Goal: Task Accomplishment & Management: Complete application form

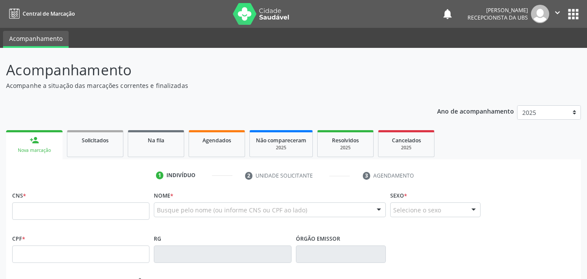
scroll to position [87, 0]
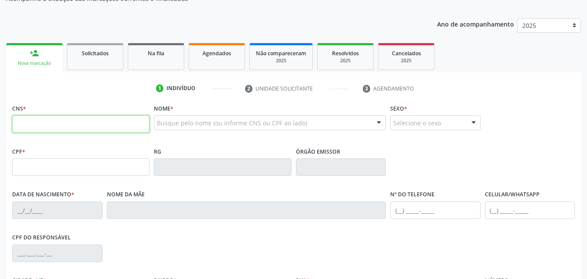
click at [20, 124] on input "text" at bounding box center [80, 123] width 137 height 17
click at [18, 117] on input "text" at bounding box center [80, 123] width 137 height 17
type input "704 6086 0271 4523"
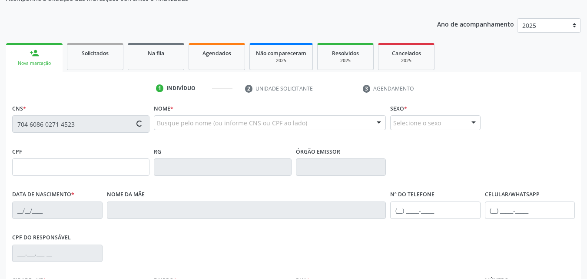
type input "134.890.164-08"
type input "[DATE]"
type input "[PERSON_NAME]"
type input "[PHONE_NUMBER]"
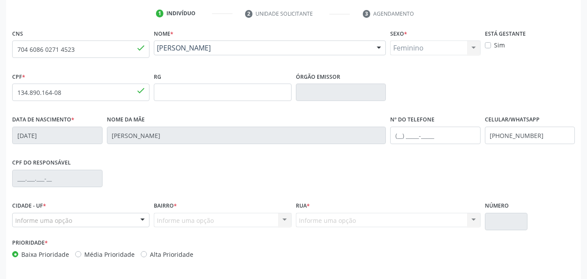
scroll to position [193, 0]
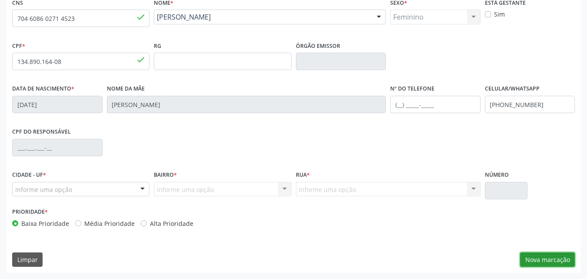
click at [532, 257] on button "Nova marcação" at bounding box center [547, 259] width 55 height 15
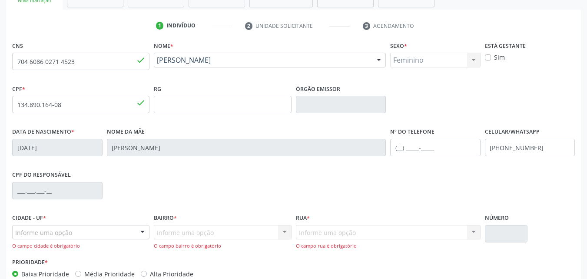
scroll to position [149, 0]
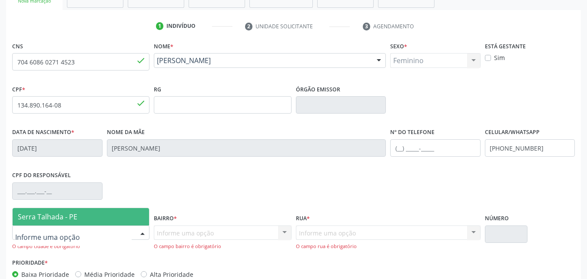
click at [13, 233] on div at bounding box center [80, 232] width 137 height 15
click at [46, 219] on span "Serra Talhada - PE" at bounding box center [48, 217] width 60 height 10
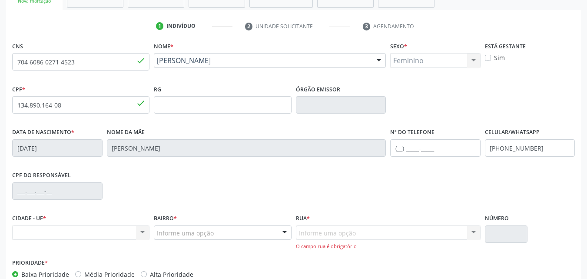
click at [56, 214] on div "CIDADE - UF * Nenhum resultado encontrado para: " " Não há nenhuma opção para s…" at bounding box center [80, 226] width 137 height 28
click at [20, 229] on div "Nenhum resultado encontrado para: " " Não há nenhuma opção para ser exibida." at bounding box center [80, 232] width 137 height 15
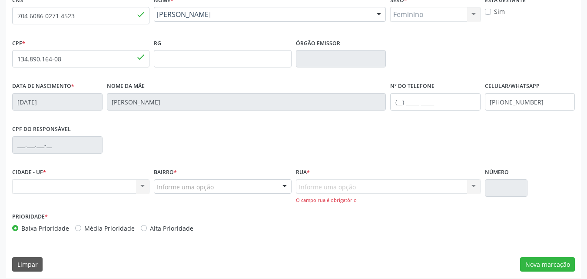
scroll to position [200, 0]
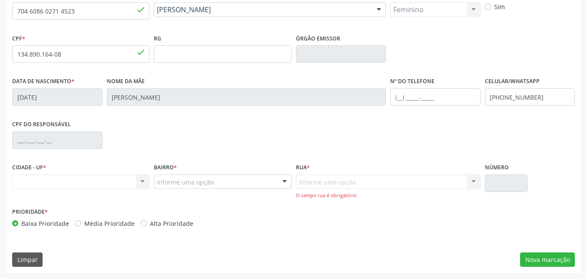
click at [20, 177] on div "Nenhum resultado encontrado para: " " Não há nenhuma opção para ser exibida." at bounding box center [80, 181] width 137 height 15
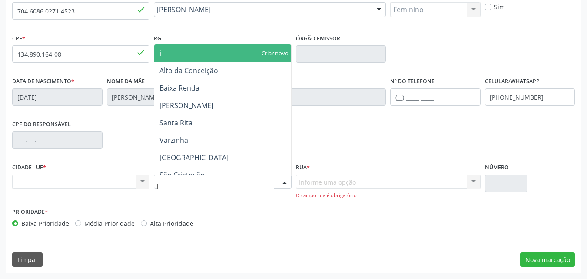
type input "ip"
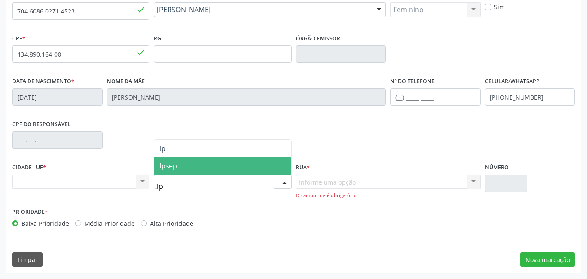
click at [177, 167] on span "Ipsep" at bounding box center [222, 165] width 136 height 17
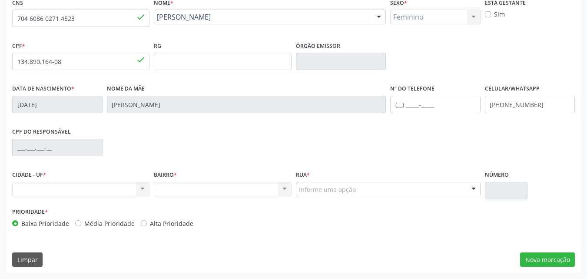
scroll to position [193, 0]
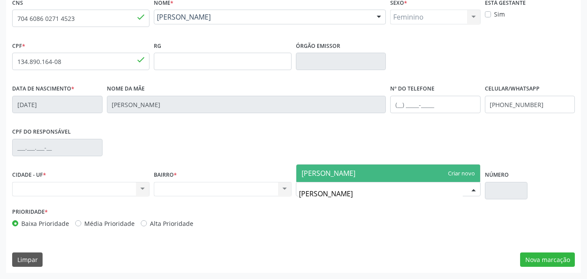
type input "[PERSON_NAME]"
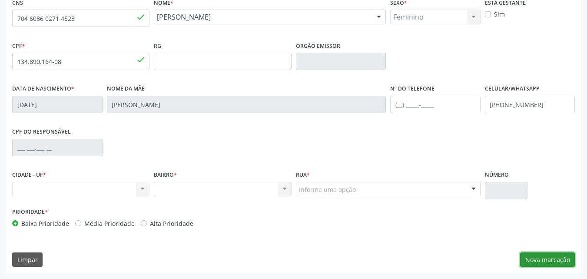
click at [548, 258] on button "Nova marcação" at bounding box center [547, 259] width 55 height 15
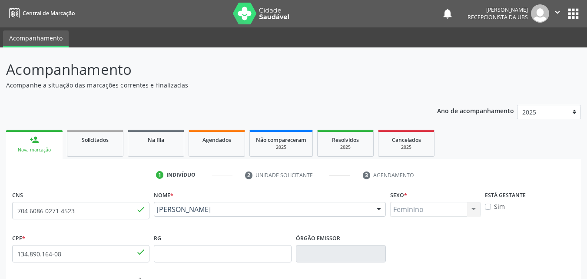
scroll to position [0, 0]
click at [29, 152] on div "Nova marcação" at bounding box center [34, 150] width 44 height 7
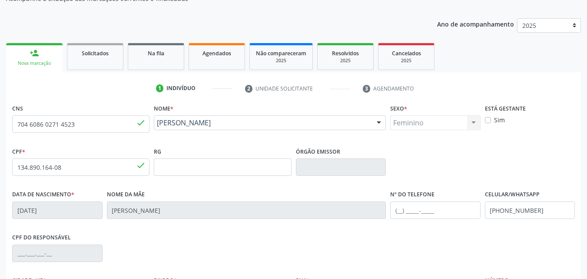
scroll to position [130, 0]
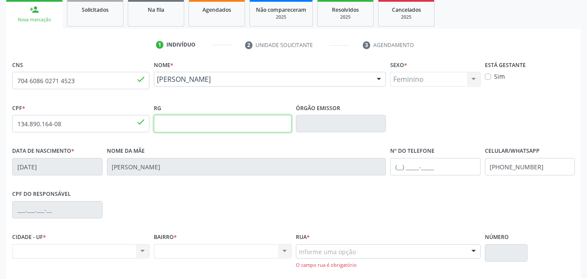
click at [160, 123] on input "text" at bounding box center [222, 123] width 137 height 17
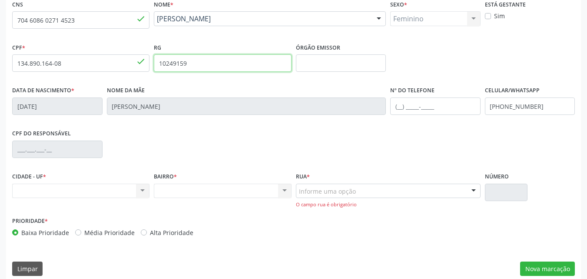
scroll to position [200, 0]
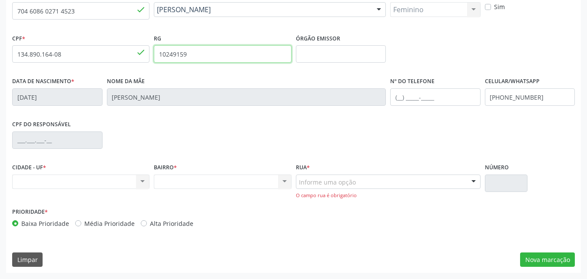
type input "10249159"
click at [38, 180] on div "Nenhum resultado encontrado para: " " Não há nenhuma opção para ser exibida." at bounding box center [80, 181] width 137 height 15
click at [16, 179] on div "Nenhum resultado encontrado para: " " Não há nenhuma opção para ser exibida." at bounding box center [80, 181] width 137 height 15
click at [28, 181] on div "Nenhum resultado encontrado para: " " Não há nenhuma opção para ser exibida." at bounding box center [80, 181] width 137 height 15
click at [31, 182] on div "Nenhum resultado encontrado para: " " Não há nenhuma opção para ser exibida." at bounding box center [80, 181] width 137 height 15
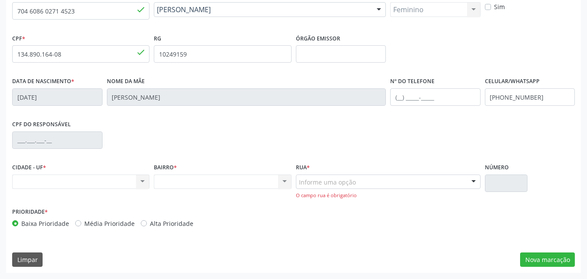
click at [31, 182] on div "Nenhum resultado encontrado para: " " Não há nenhuma opção para ser exibida." at bounding box center [80, 181] width 137 height 15
click at [30, 183] on div "Nenhum resultado encontrado para: " " Não há nenhuma opção para ser exibida." at bounding box center [80, 181] width 137 height 15
drag, startPoint x: 144, startPoint y: 180, endPoint x: 139, endPoint y: 179, distance: 5.8
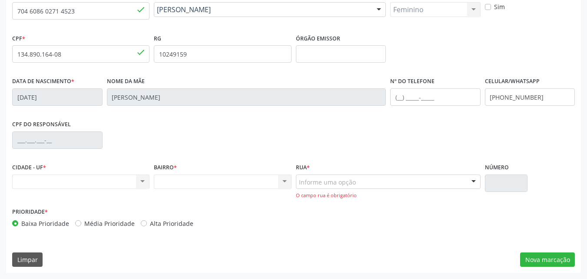
click at [143, 179] on div "Nenhum resultado encontrado para: " " Não há nenhuma opção para ser exibida." at bounding box center [80, 181] width 137 height 15
click at [540, 258] on button "Nova marcação" at bounding box center [547, 259] width 55 height 15
click at [535, 257] on button "Nova marcação" at bounding box center [547, 259] width 55 height 15
click at [531, 256] on button "Nova marcação" at bounding box center [547, 259] width 55 height 15
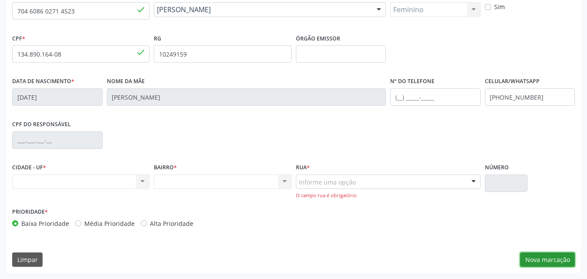
click at [527, 254] on button "Nova marcação" at bounding box center [547, 259] width 55 height 15
click at [526, 254] on button "Nova marcação" at bounding box center [547, 259] width 55 height 15
click at [524, 254] on button "Nova marcação" at bounding box center [547, 259] width 55 height 15
click at [524, 253] on button "Nova marcação" at bounding box center [547, 259] width 55 height 15
click at [530, 267] on div "CNS 704 6086 0271 4523 done Nome * [PERSON_NAME] [PERSON_NAME] CNS: 704 6086 02…" at bounding box center [293, 131] width 575 height 284
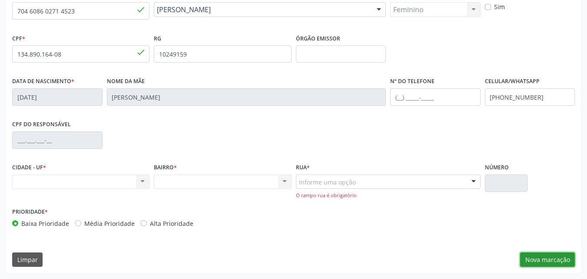
click at [546, 261] on button "Nova marcação" at bounding box center [547, 259] width 55 height 15
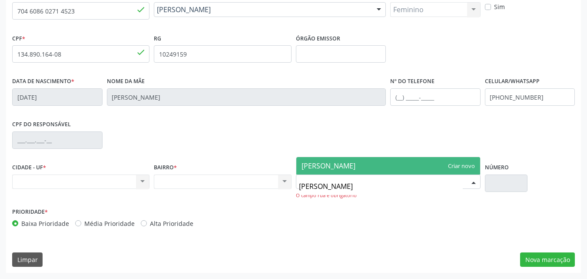
type input "[PERSON_NAME]"
click at [356, 169] on span "[PERSON_NAME]" at bounding box center [329, 166] width 54 height 10
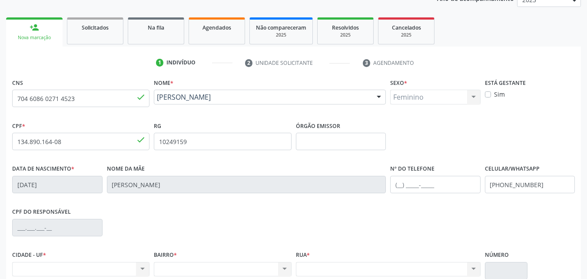
scroll to position [130, 0]
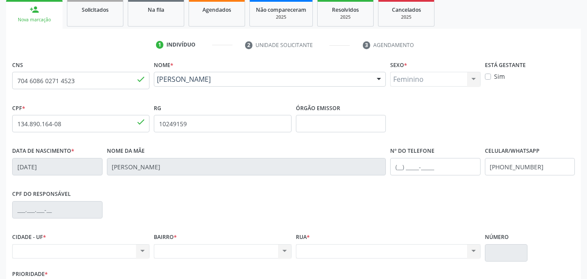
click at [400, 80] on div "Feminino Masculino Feminino Nenhum resultado encontrado para: " " Não há nenhum…" at bounding box center [435, 79] width 90 height 15
click at [399, 78] on div "Feminino Masculino Feminino Nenhum resultado encontrado para: " " Não há nenhum…" at bounding box center [435, 79] width 90 height 15
click at [474, 81] on div "Feminino Masculino Feminino Nenhum resultado encontrado para: " " Não há nenhum…" at bounding box center [435, 79] width 90 height 15
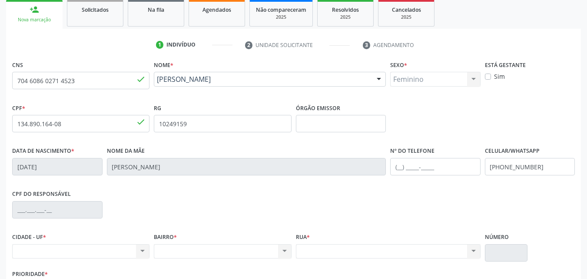
click at [399, 78] on div "Feminino Masculino Feminino Nenhum resultado encontrado para: " " Não há nenhum…" at bounding box center [435, 79] width 90 height 15
click at [474, 76] on div "Feminino Masculino Feminino Nenhum resultado encontrado para: " " Não há nenhum…" at bounding box center [435, 79] width 90 height 15
click at [556, 78] on div "Sim" at bounding box center [530, 76] width 90 height 9
